Goal: Transaction & Acquisition: Obtain resource

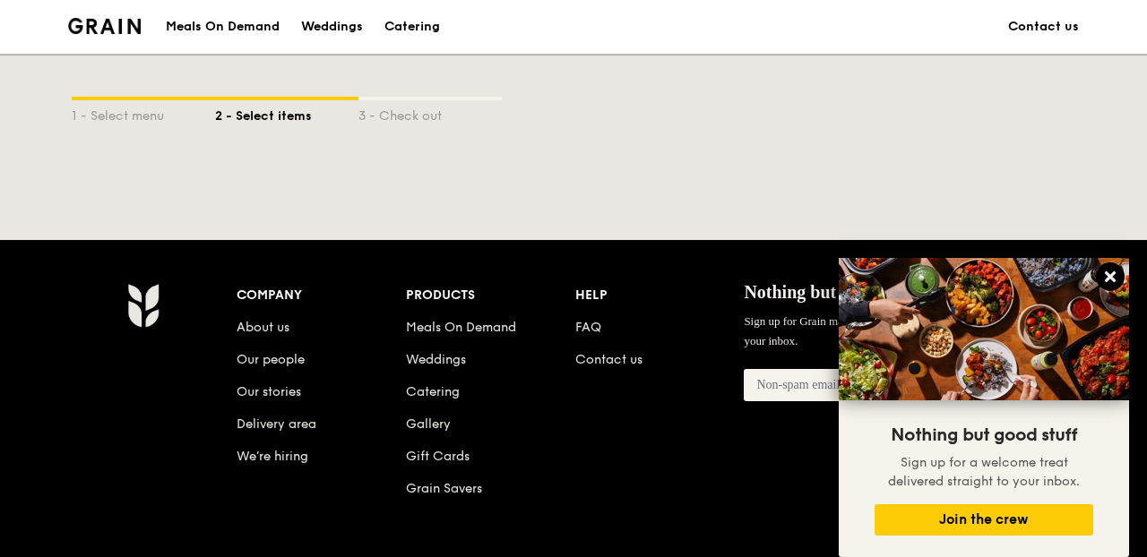
click at [1112, 281] on icon at bounding box center [1110, 276] width 11 height 11
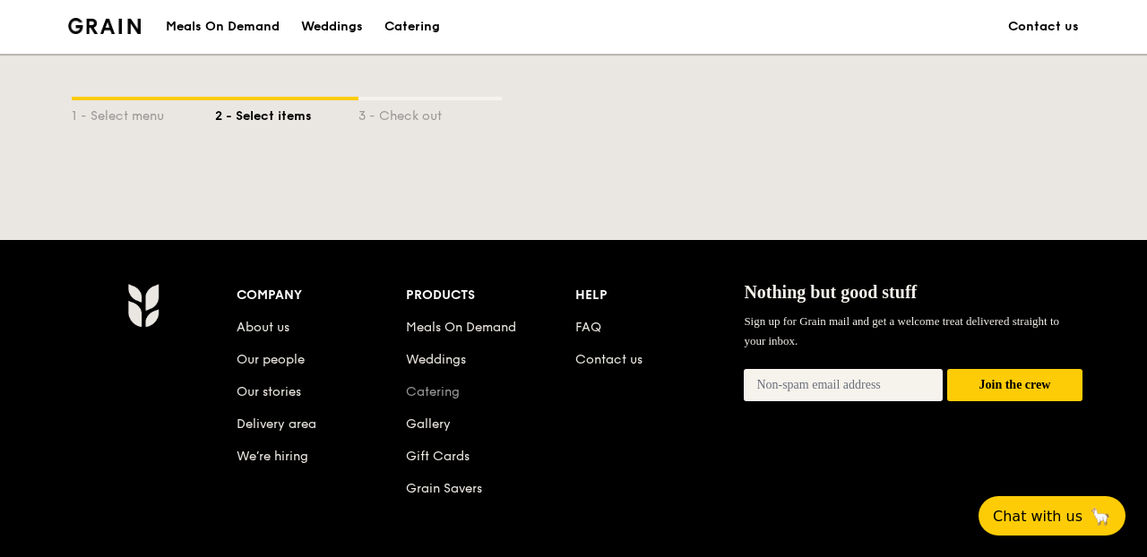
click at [446, 399] on link "Catering" at bounding box center [433, 391] width 54 height 15
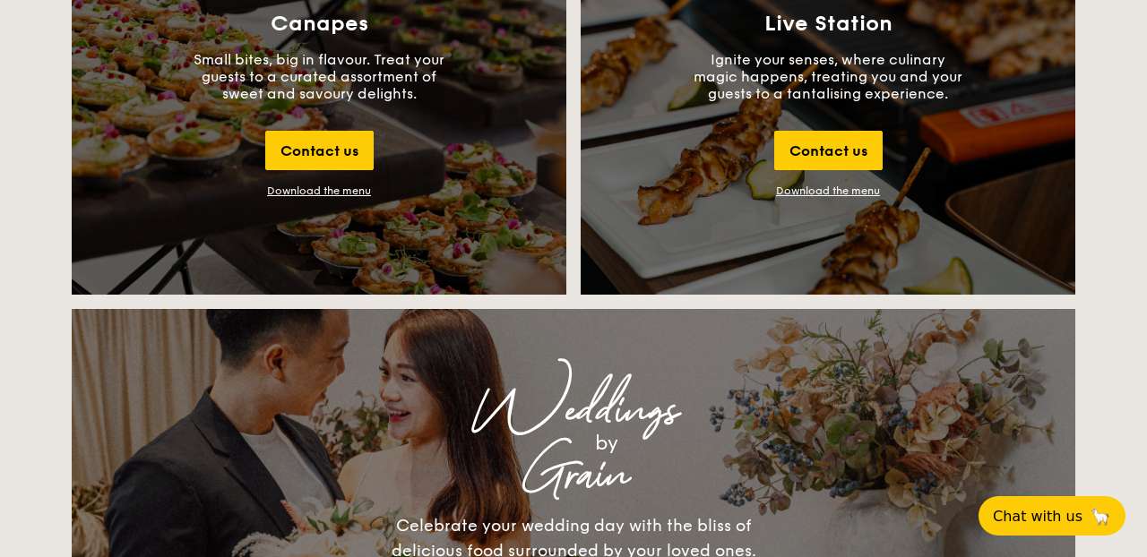
scroll to position [2085, 0]
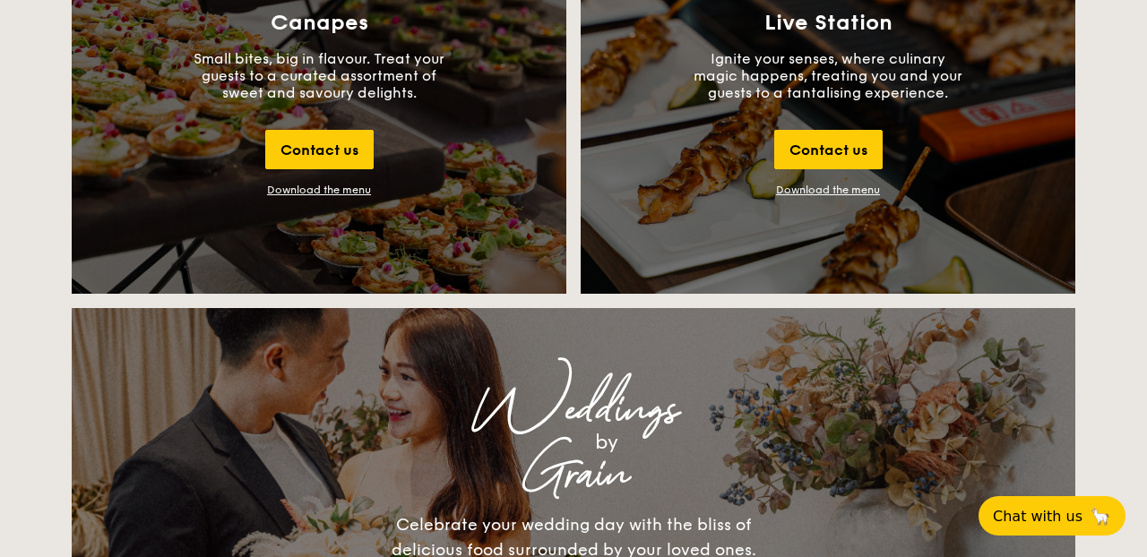
click at [343, 194] on div "Download the menu" at bounding box center [319, 190] width 104 height 13
